Goal: Information Seeking & Learning: Learn about a topic

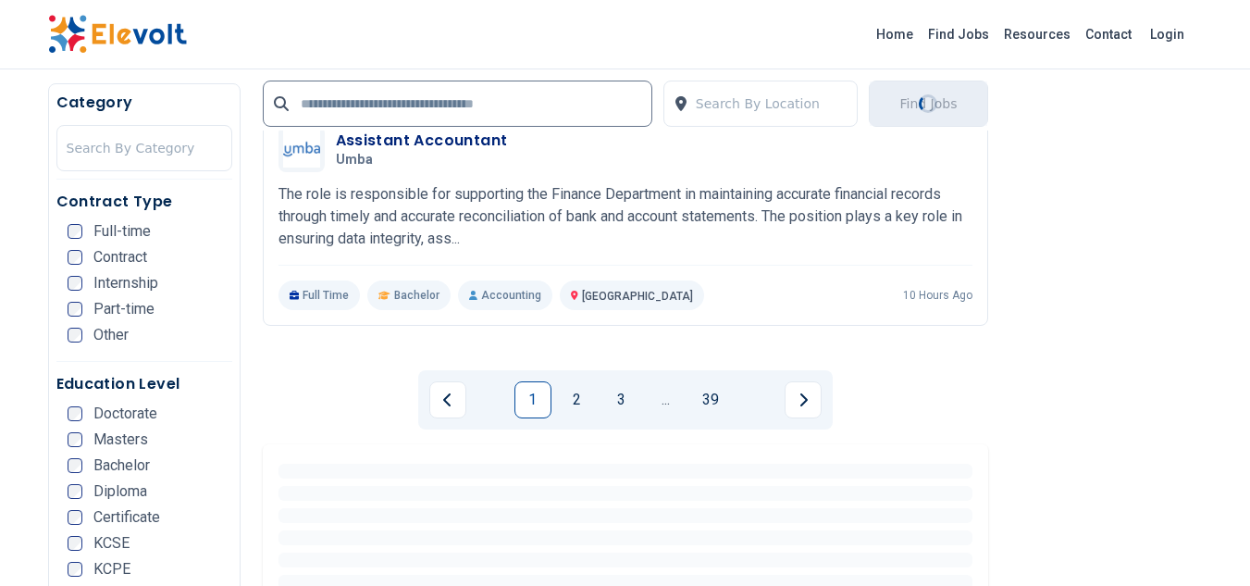
scroll to position [3834, 0]
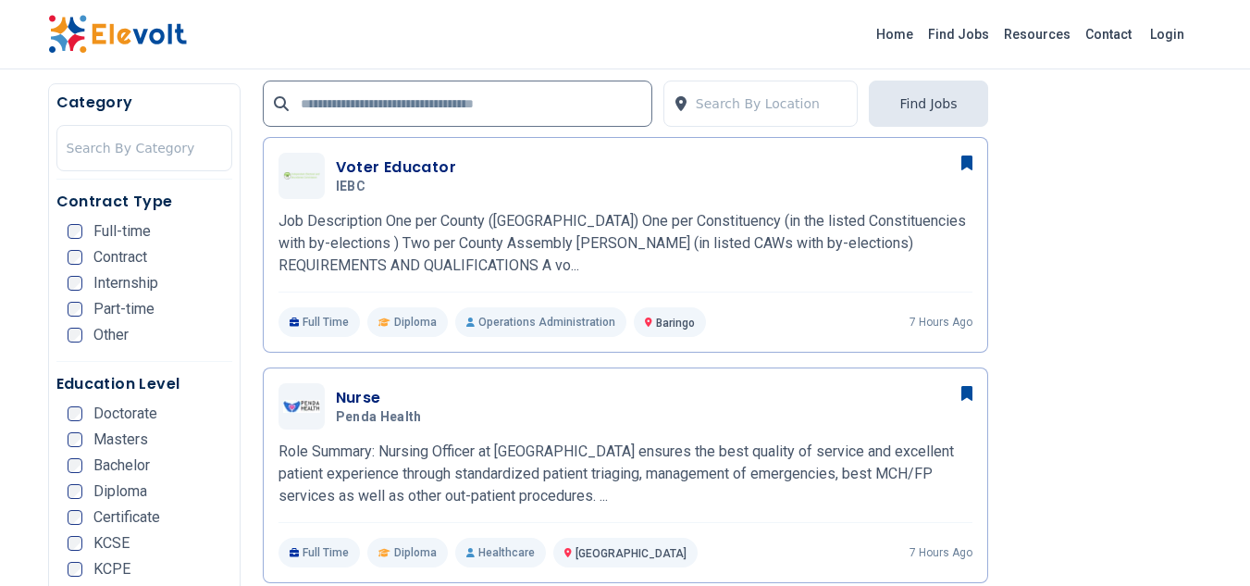
scroll to position [481, 0]
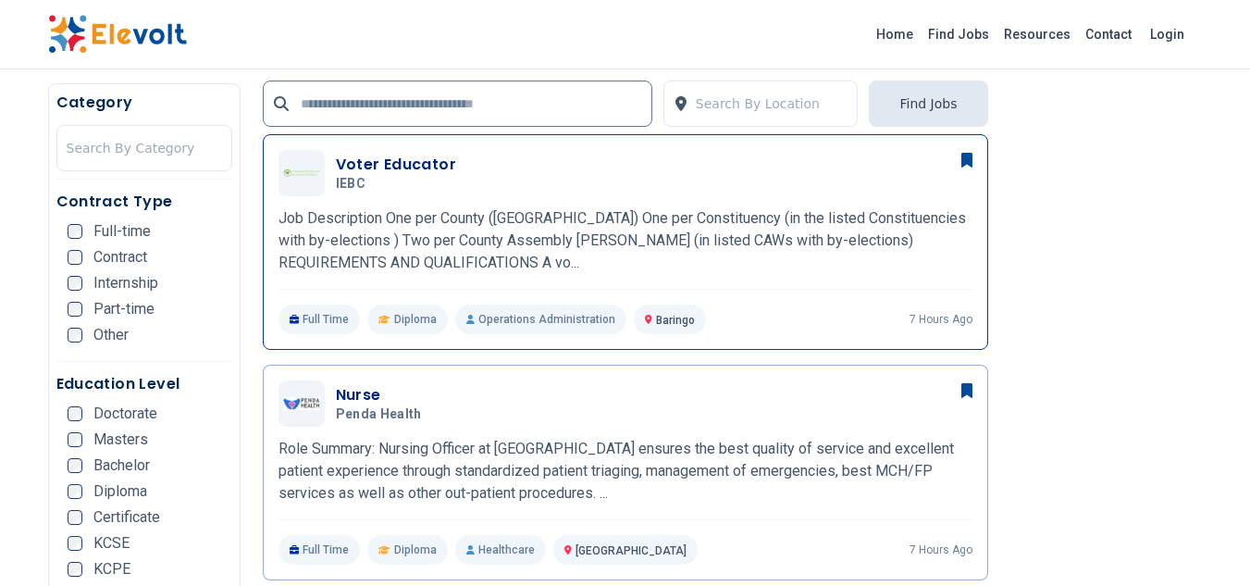
click at [363, 168] on h3 "Voter Educator" at bounding box center [396, 165] width 121 height 22
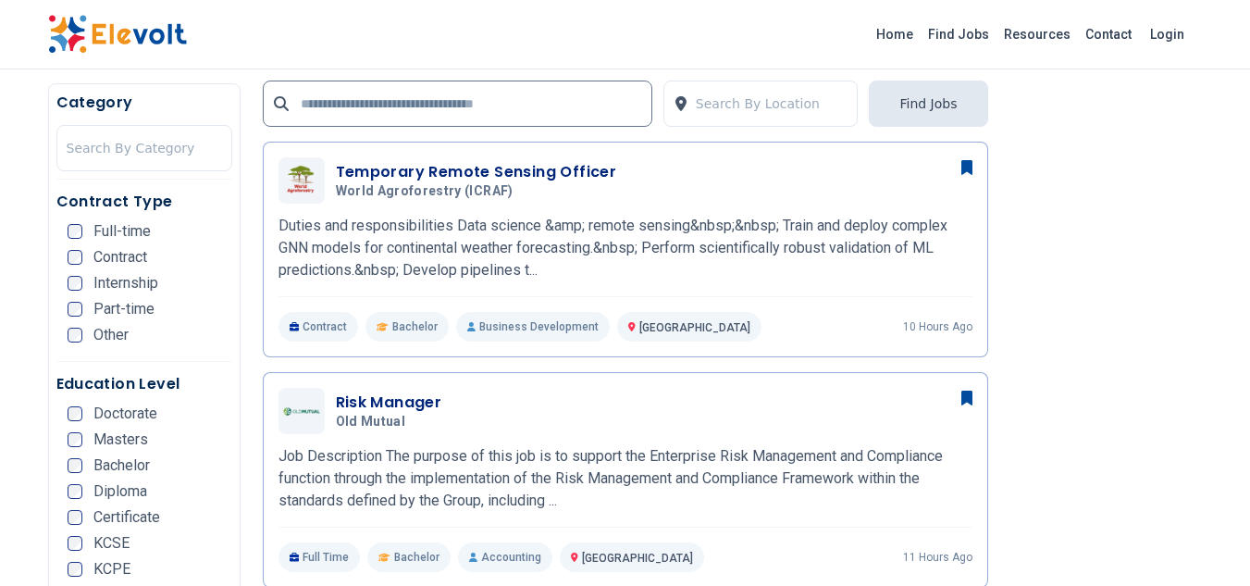
scroll to position [939, 0]
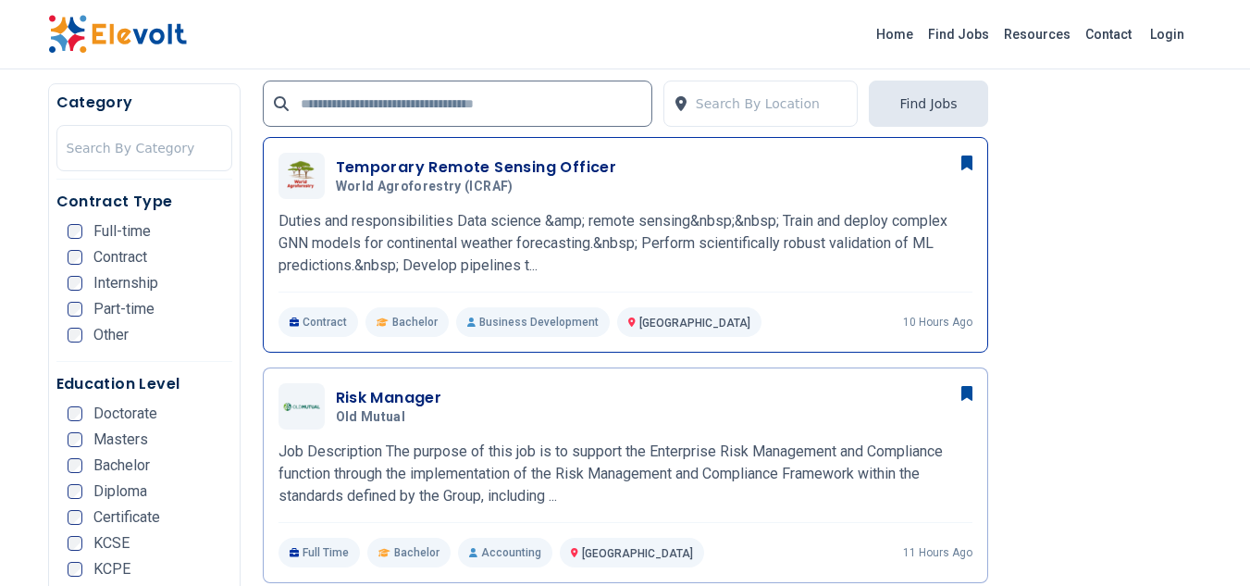
click at [490, 178] on h3 "Temporary Remote Sensing Officer" at bounding box center [476, 167] width 281 height 22
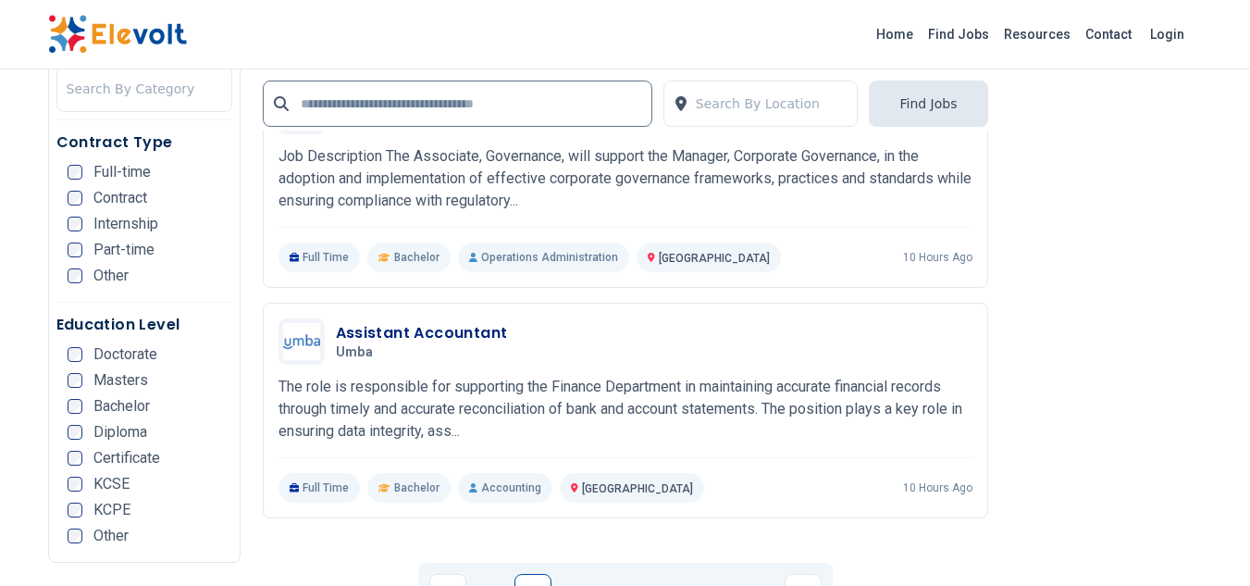
scroll to position [3632, 0]
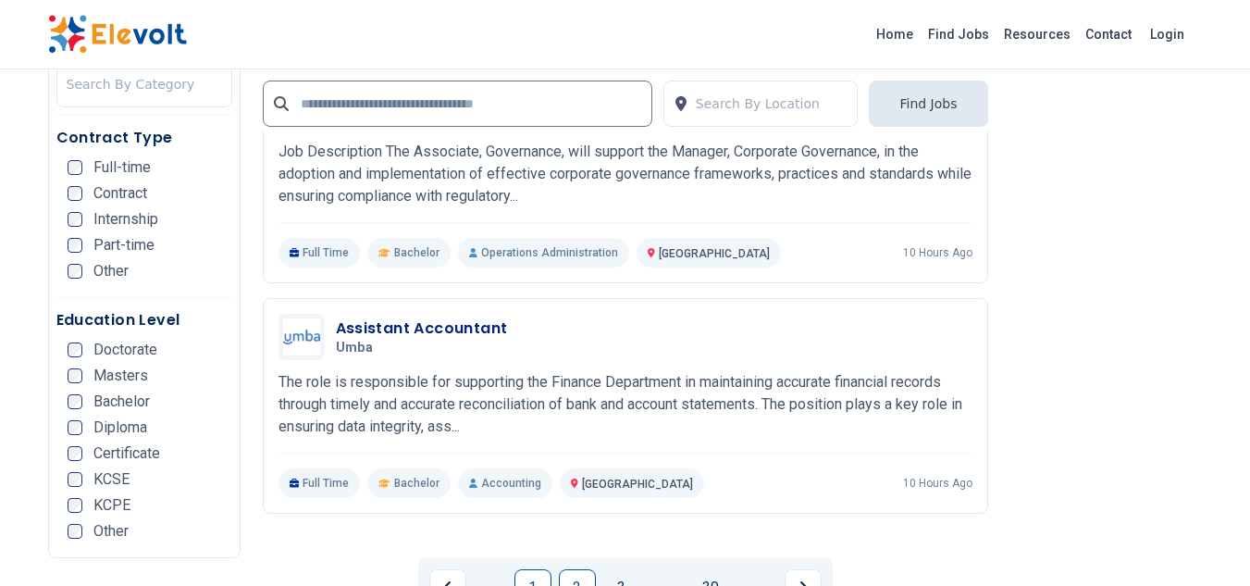
click at [577, 569] on link "2" at bounding box center [577, 587] width 37 height 37
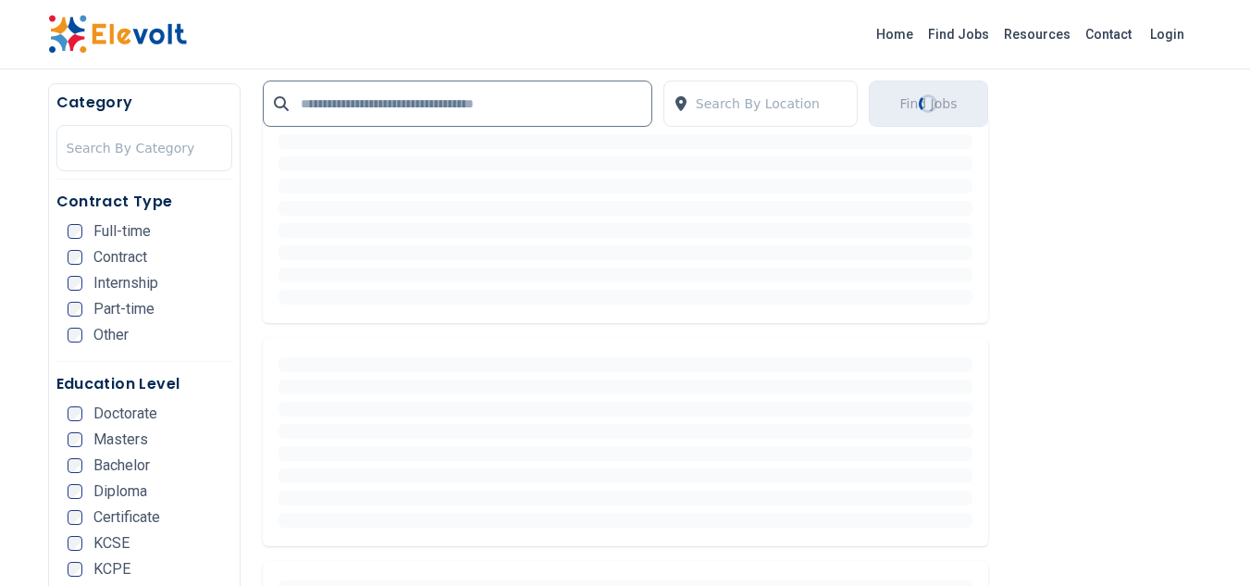
scroll to position [490, 0]
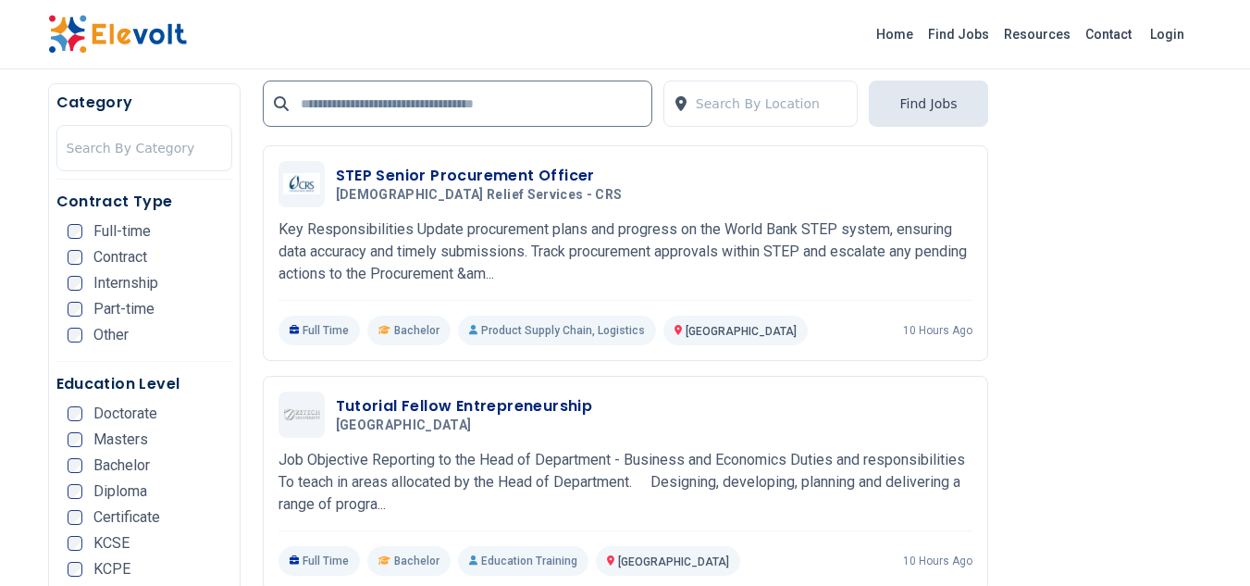
scroll to position [940, 0]
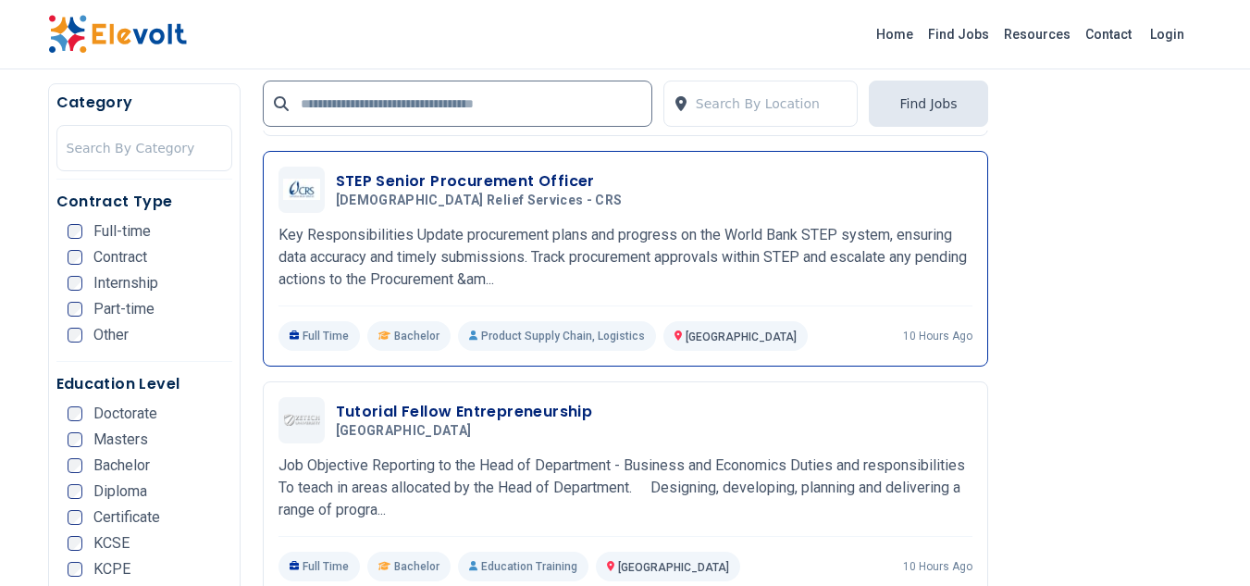
click at [450, 200] on span "Catholic Relief Services - CRS" at bounding box center [479, 200] width 287 height 17
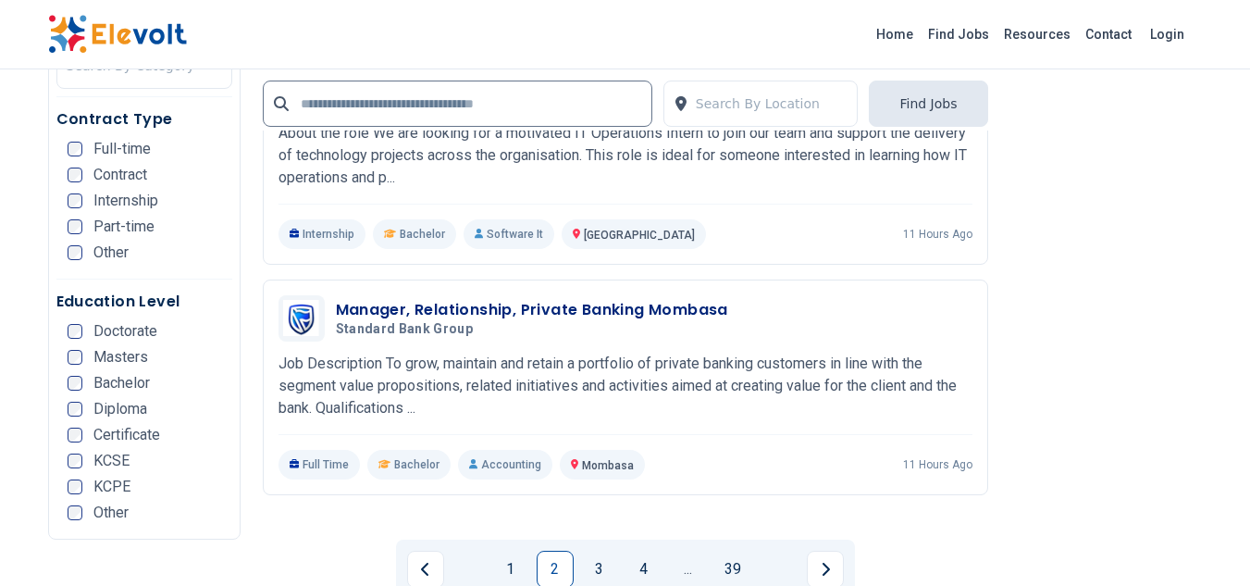
scroll to position [3752, 0]
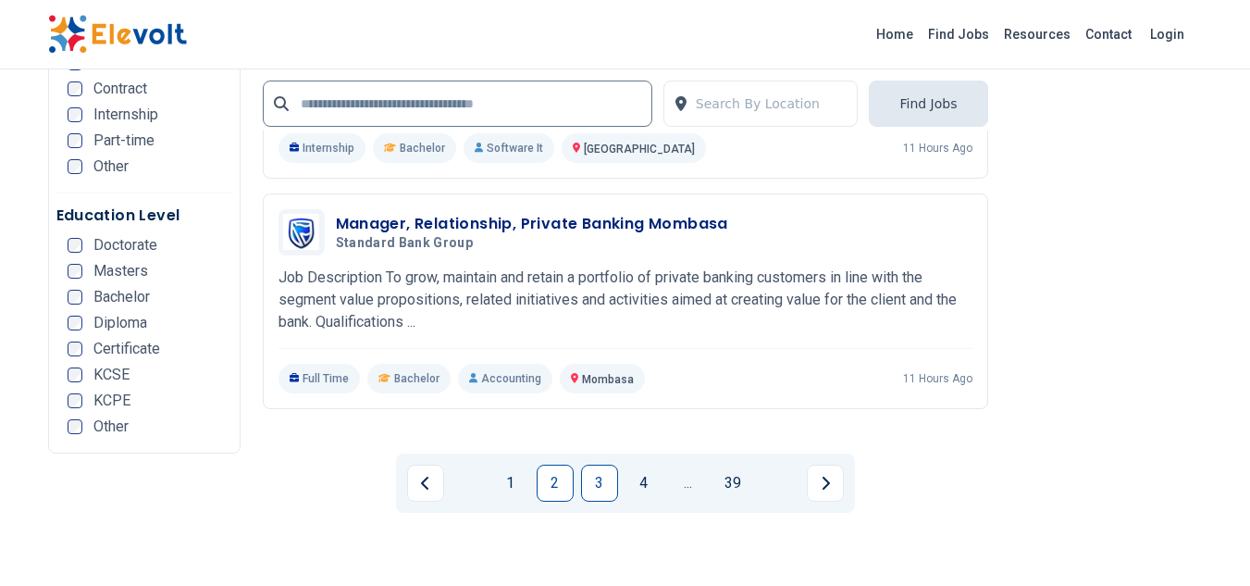
click at [602, 465] on link "3" at bounding box center [599, 483] width 37 height 37
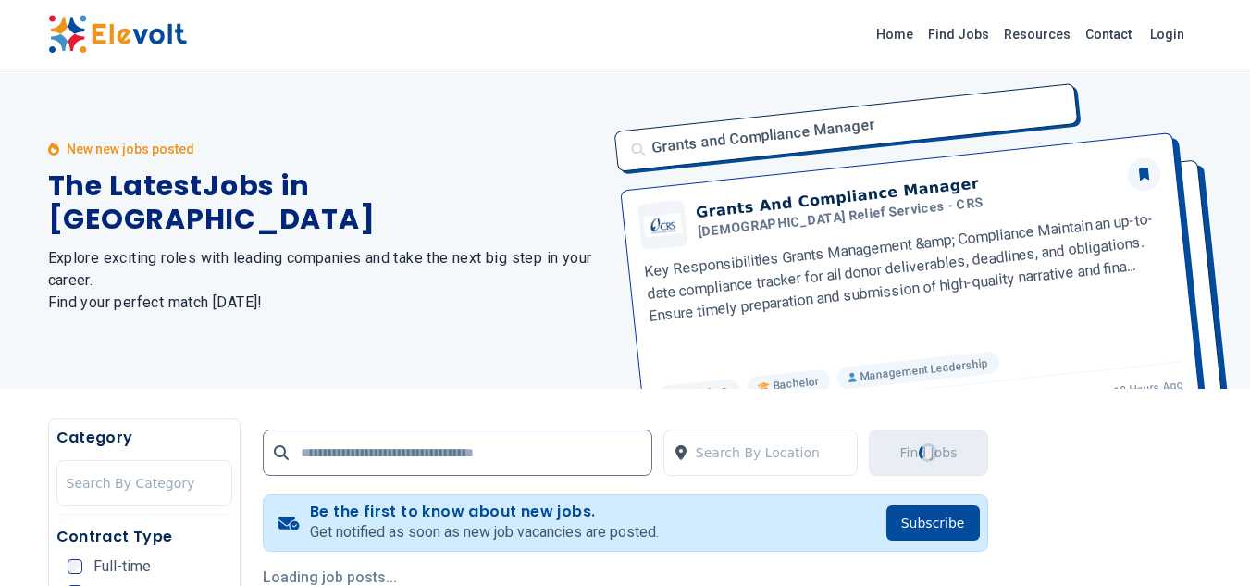
scroll to position [0, 0]
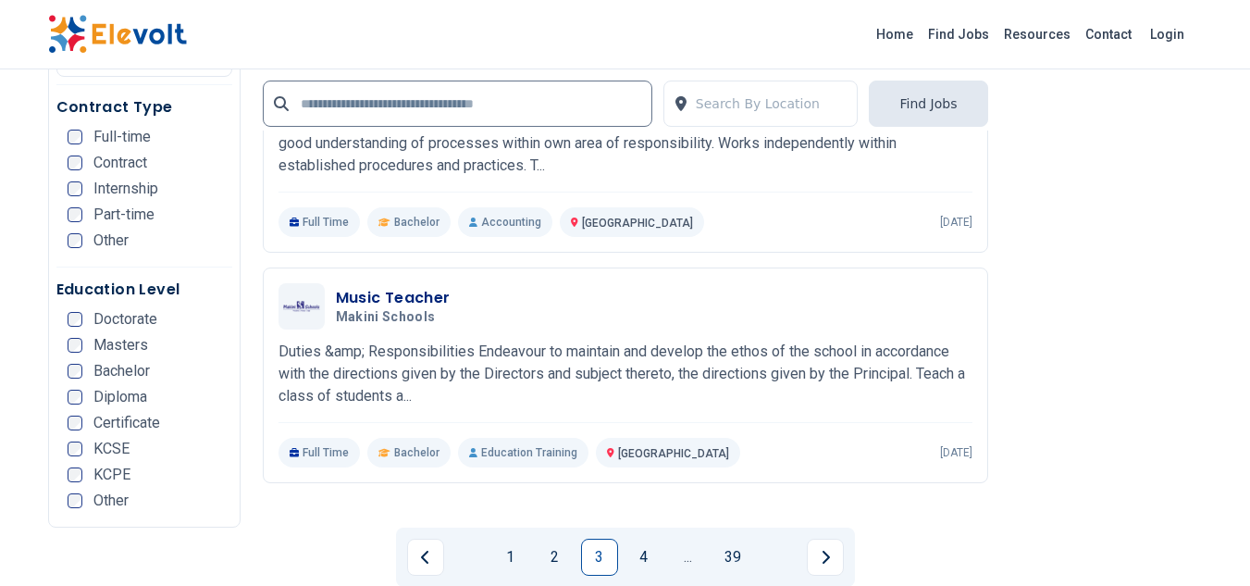
scroll to position [3713, 0]
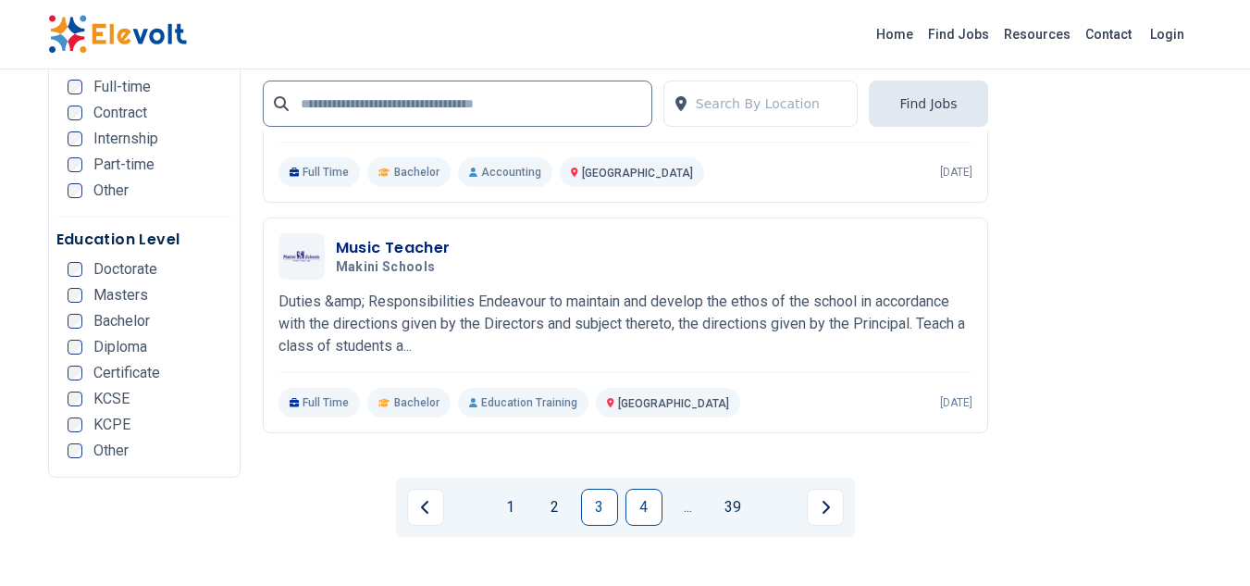
click at [652, 489] on link "4" at bounding box center [644, 507] width 37 height 37
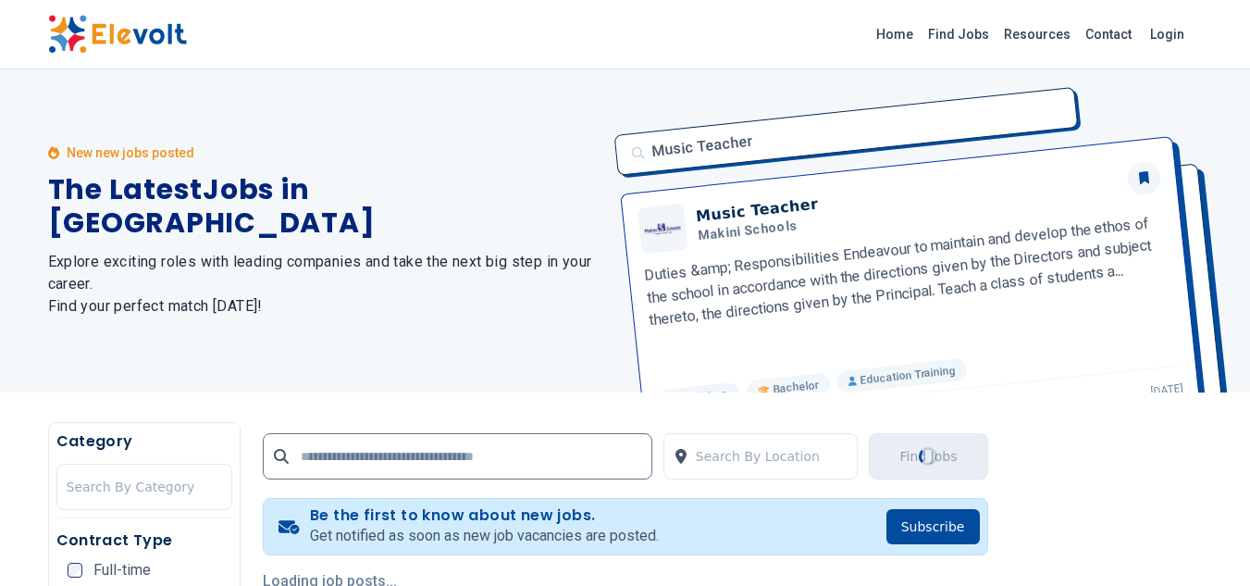
scroll to position [0, 0]
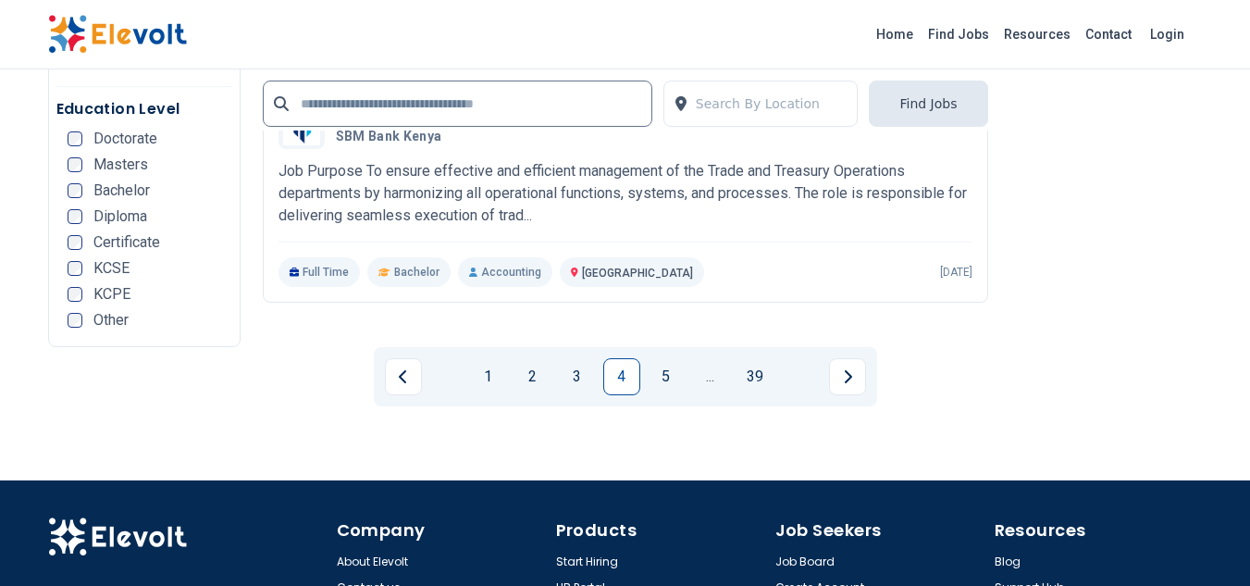
scroll to position [3897, 0]
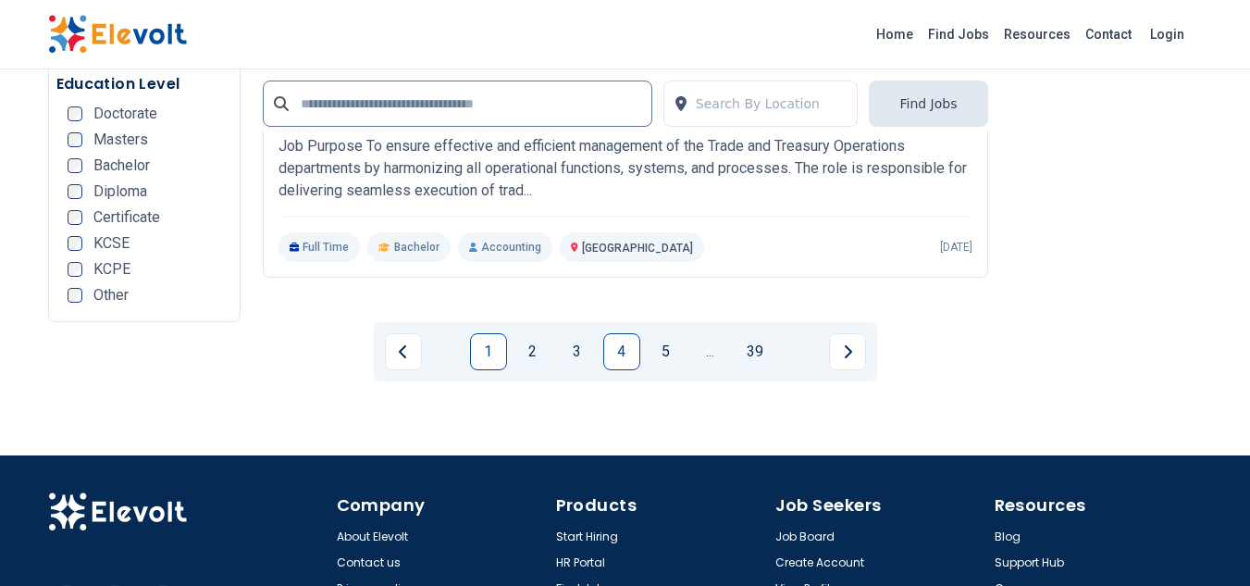
click at [485, 333] on link "1" at bounding box center [488, 351] width 37 height 37
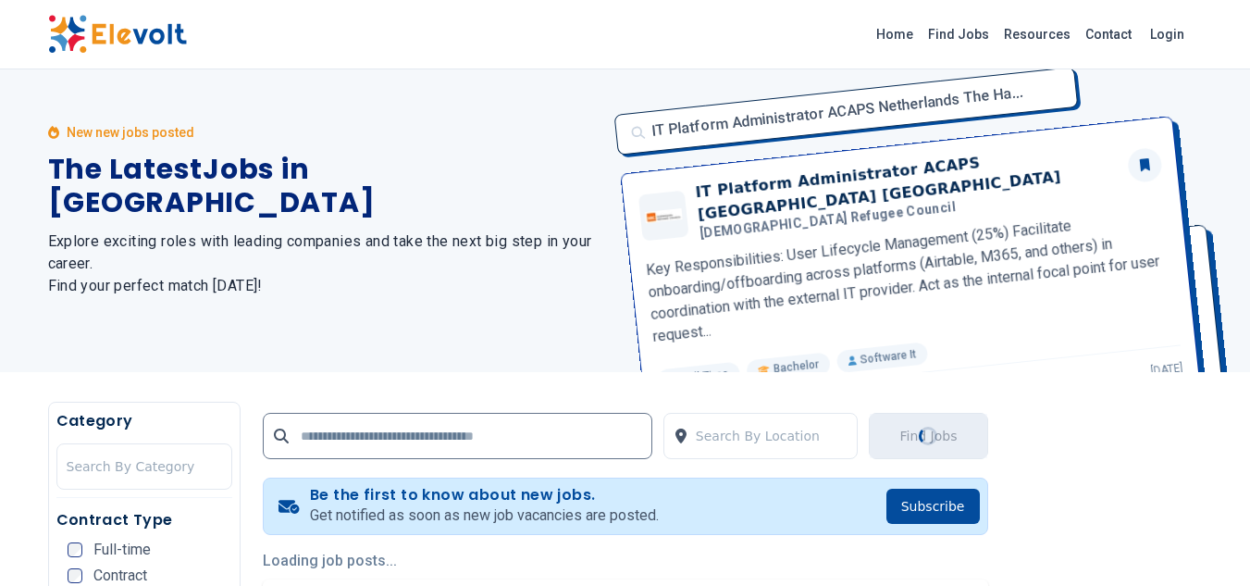
scroll to position [0, 0]
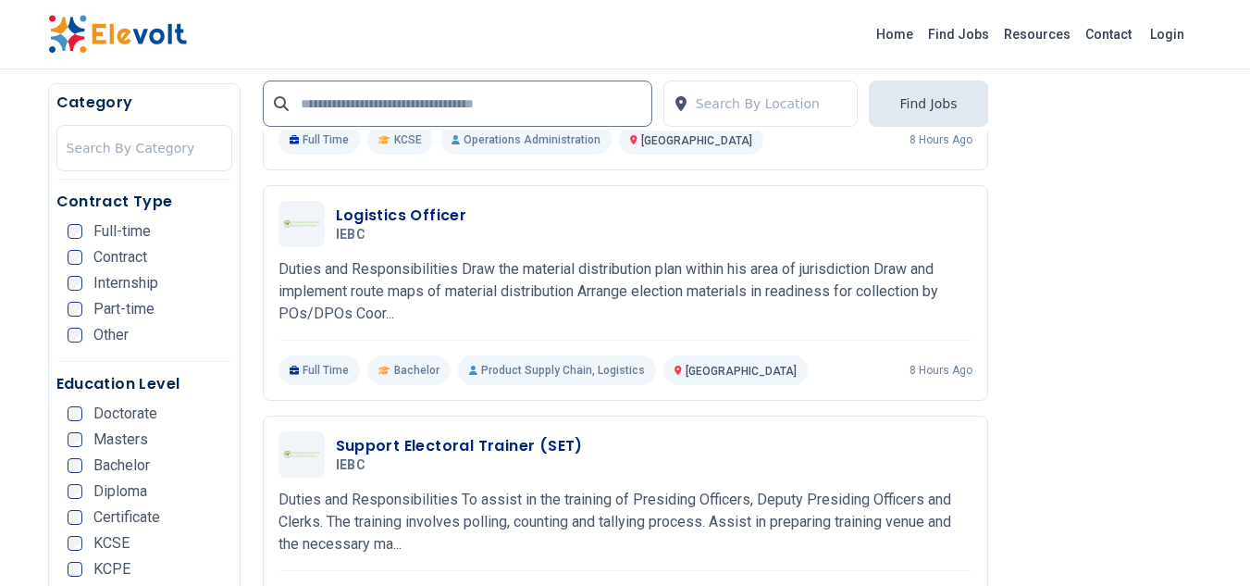
scroll to position [2800, 0]
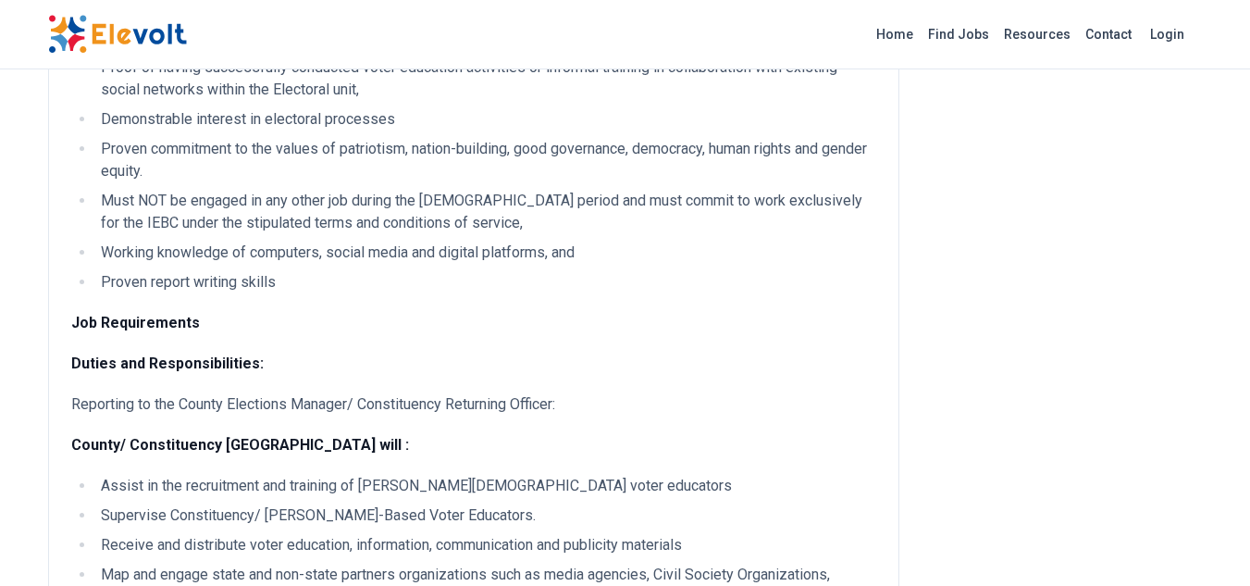
scroll to position [580, 0]
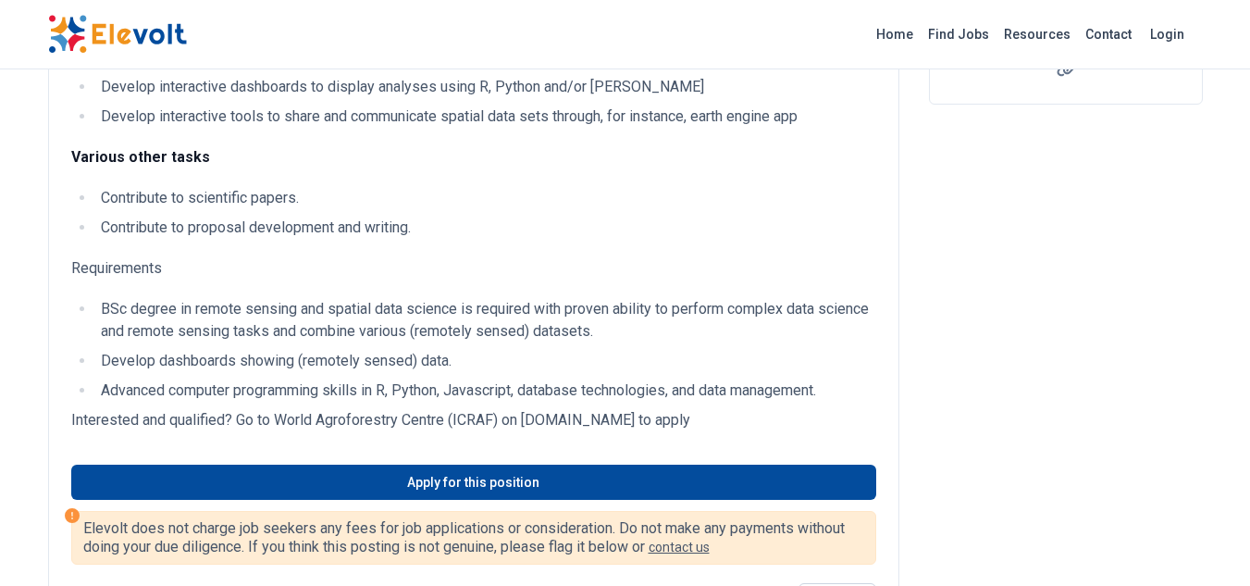
scroll to position [416, 0]
